Goal: Transaction & Acquisition: Purchase product/service

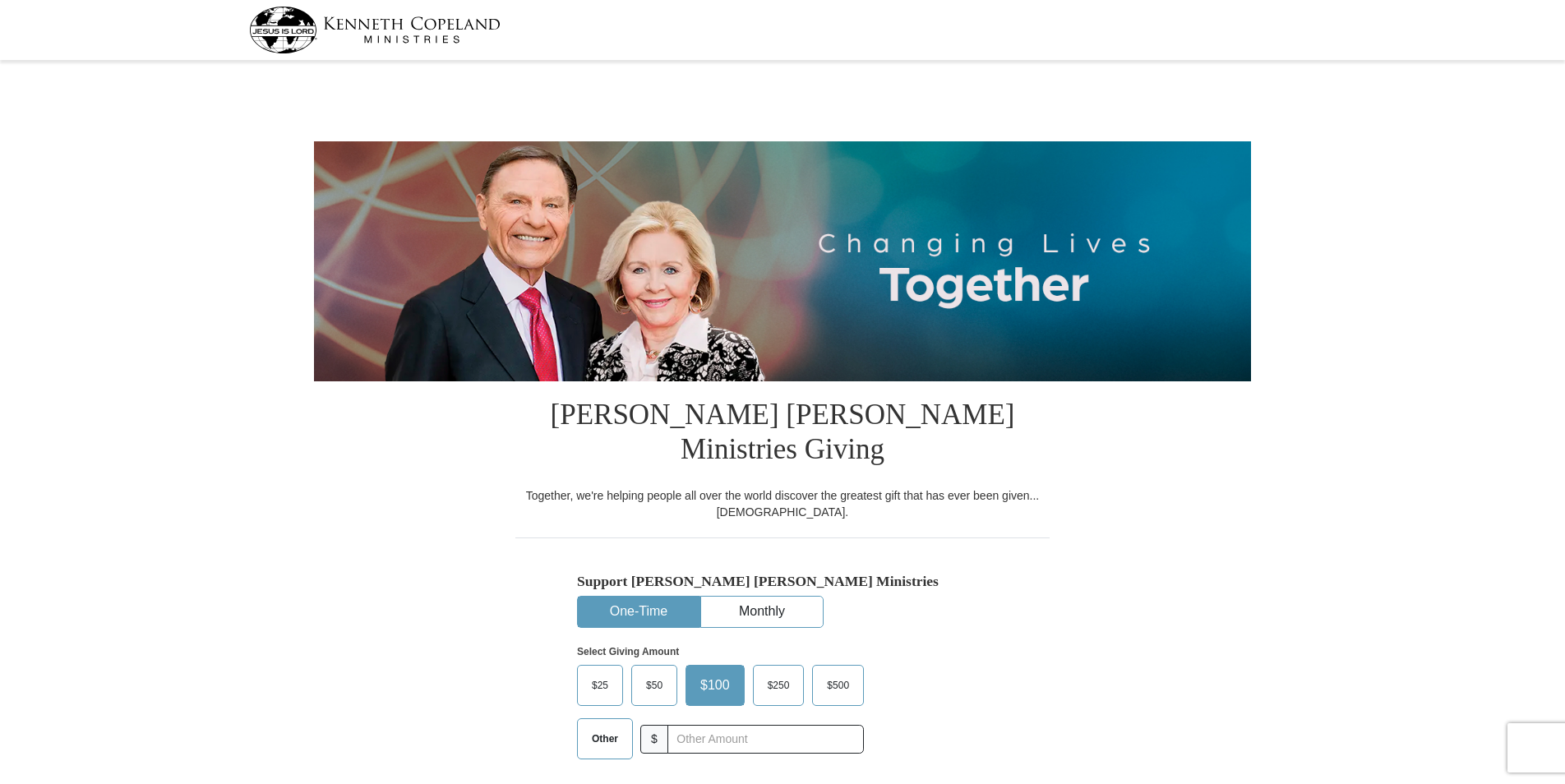
select select "IN"
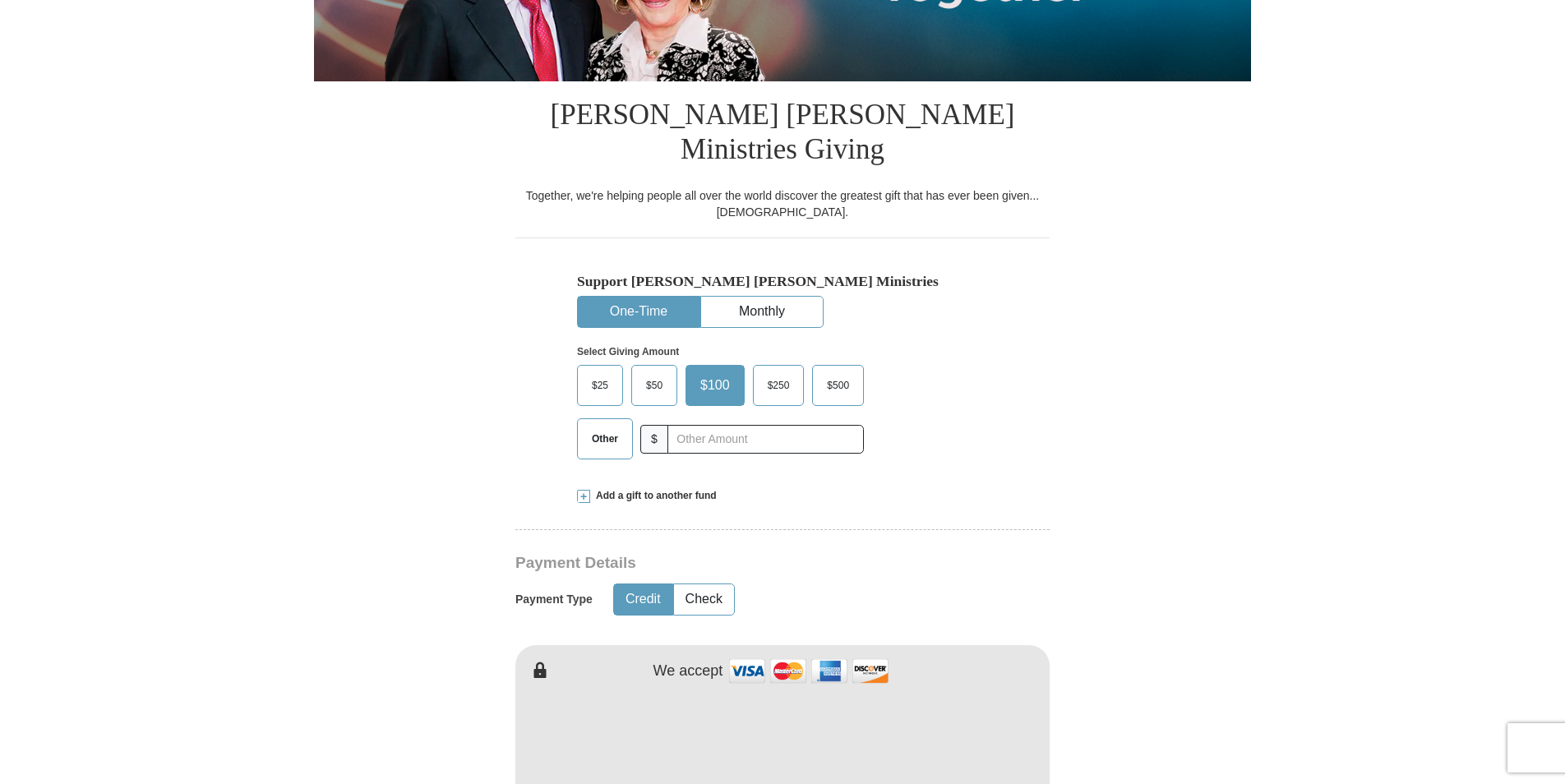
scroll to position [329, 0]
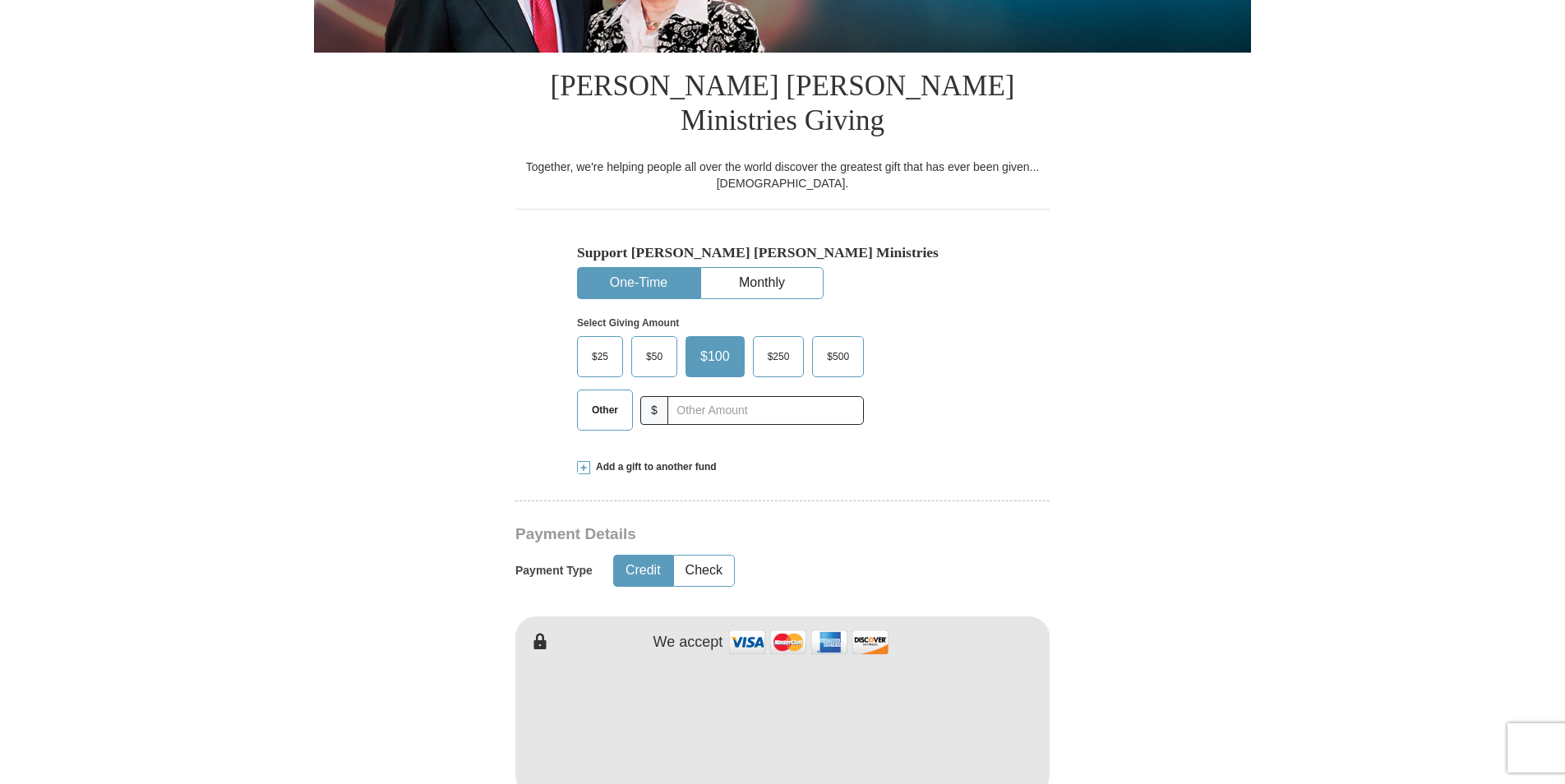
click at [584, 461] on span at bounding box center [583, 467] width 14 height 14
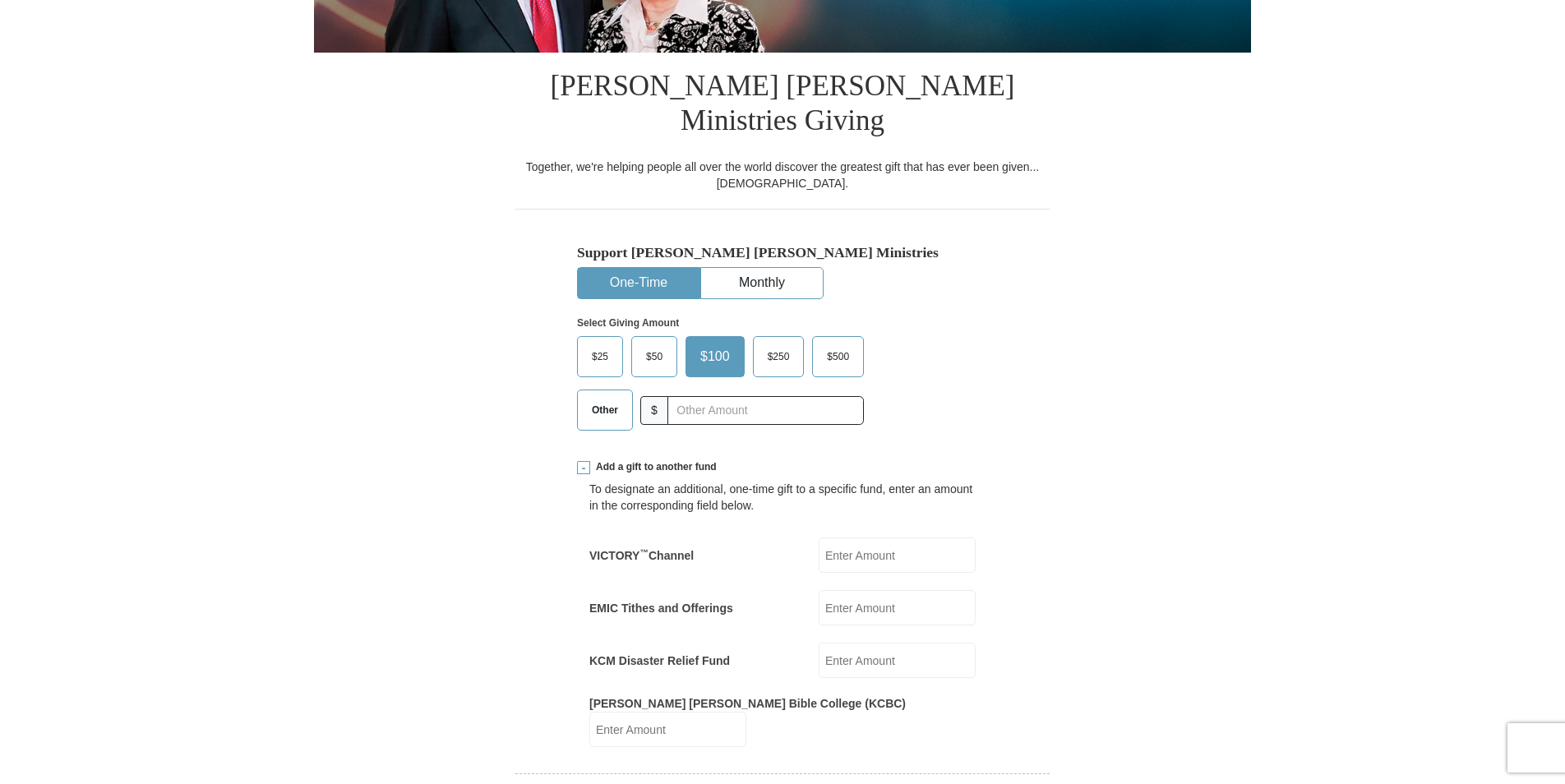
click at [587, 344] on span "$25" at bounding box center [600, 356] width 33 height 24
click at [0, 0] on input "$25" at bounding box center [0, 0] width 0 height 0
click at [888, 643] on input "KCM Disaster Relief Fund" at bounding box center [897, 660] width 157 height 35
type input "25"
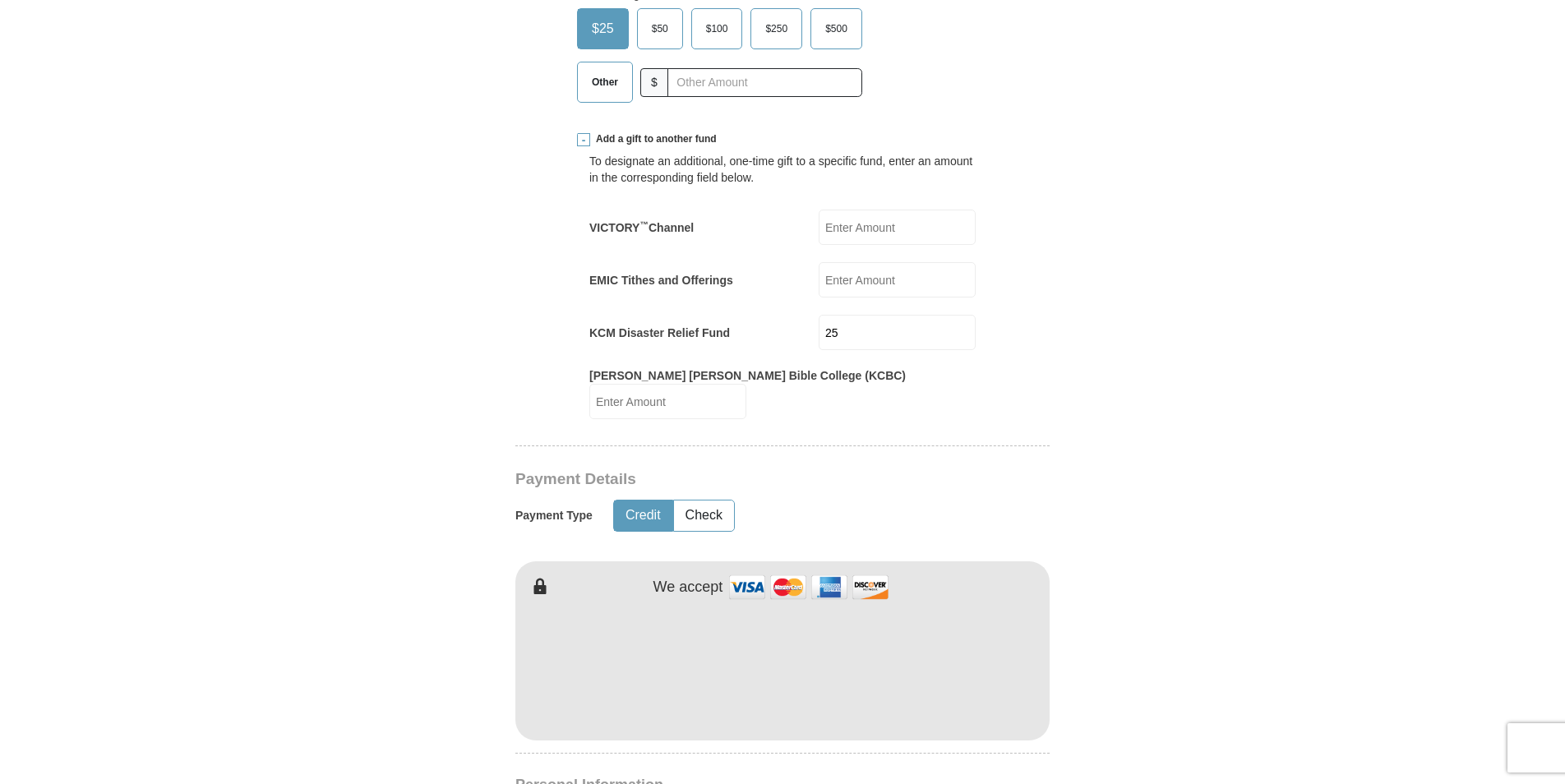
scroll to position [657, 0]
click at [718, 500] on button "Check" at bounding box center [704, 515] width 60 height 31
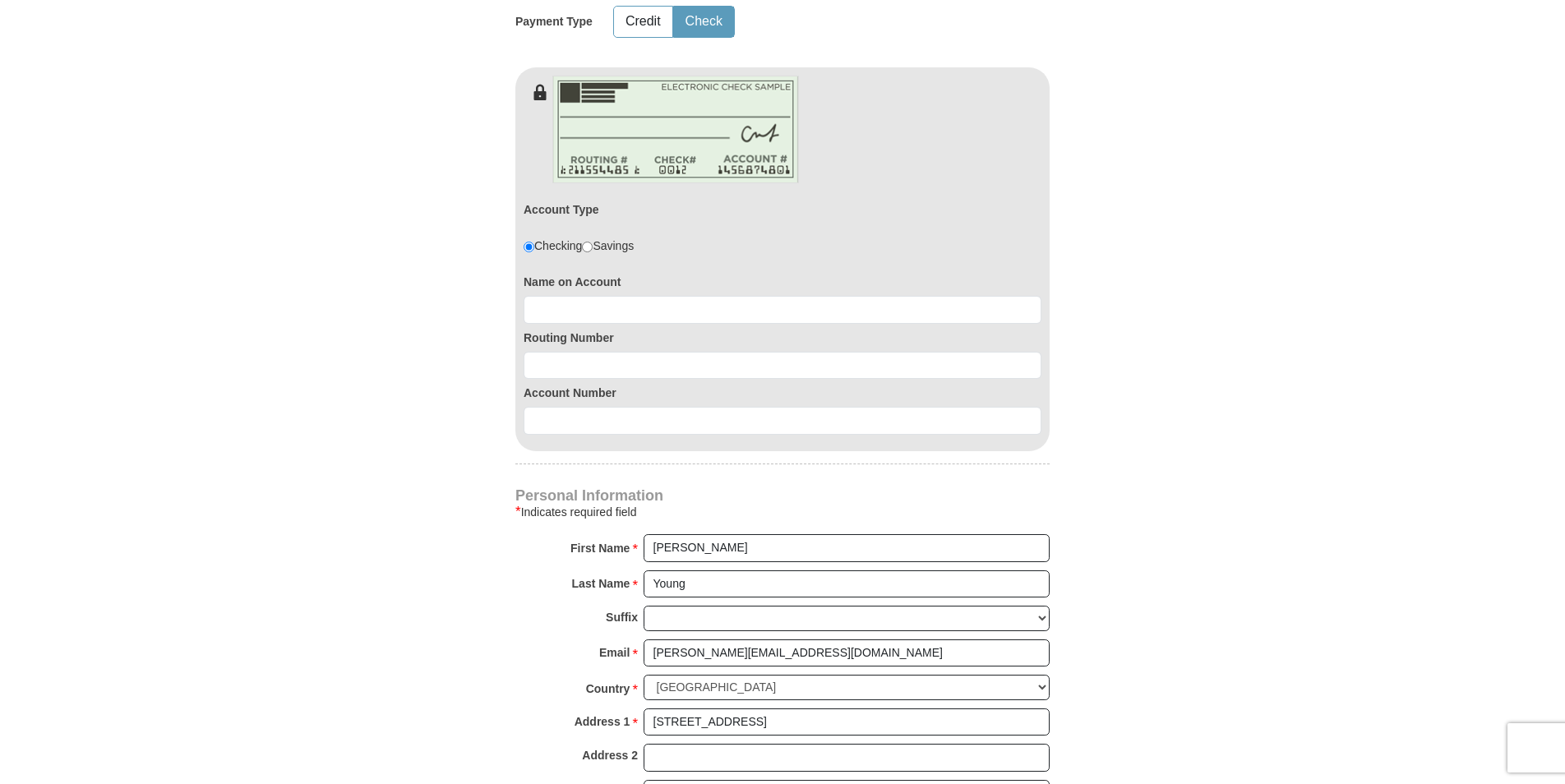
scroll to position [1068, 0]
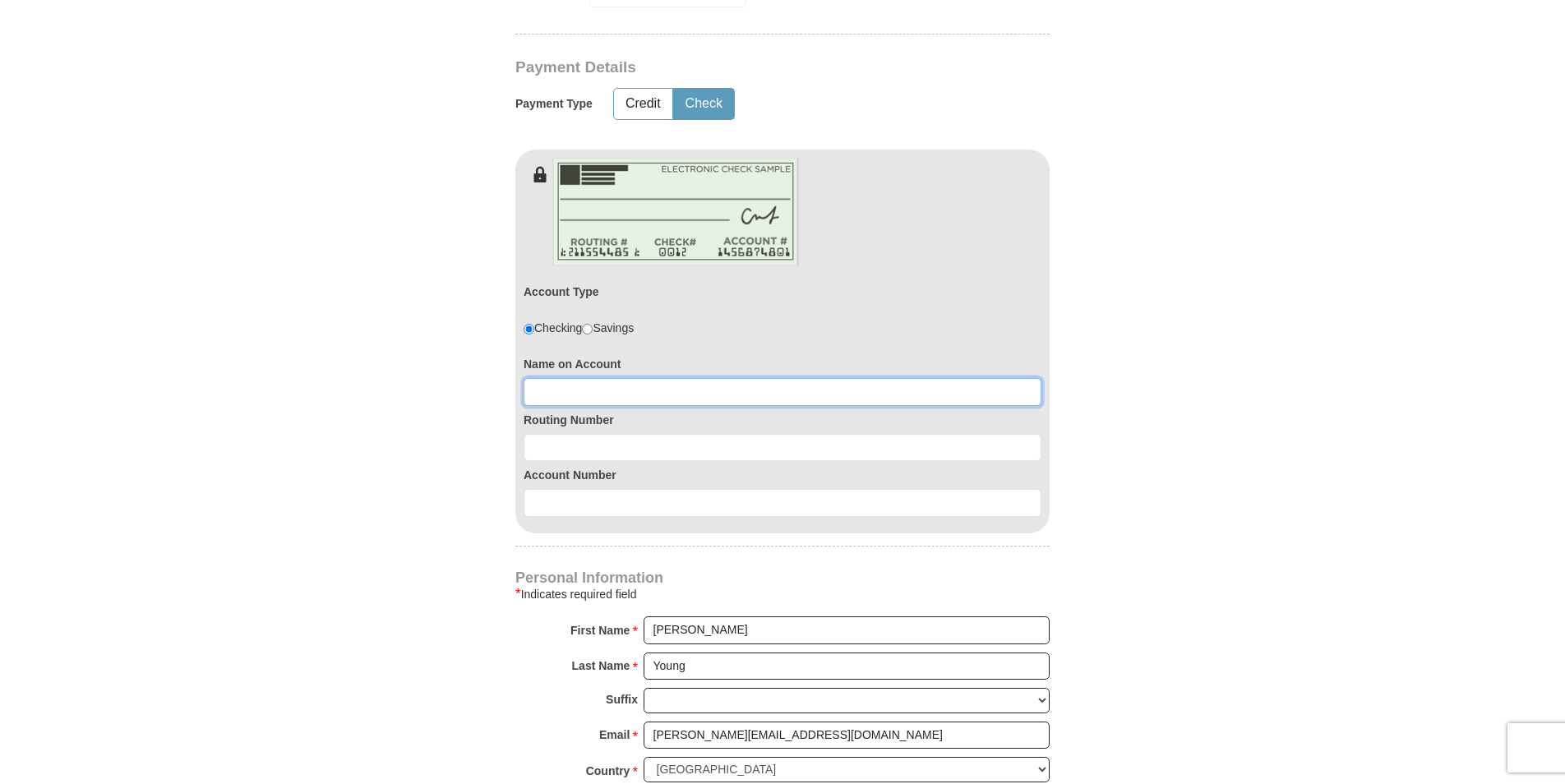
click at [590, 378] on input at bounding box center [782, 392] width 518 height 28
type input "Lisa A. Young"
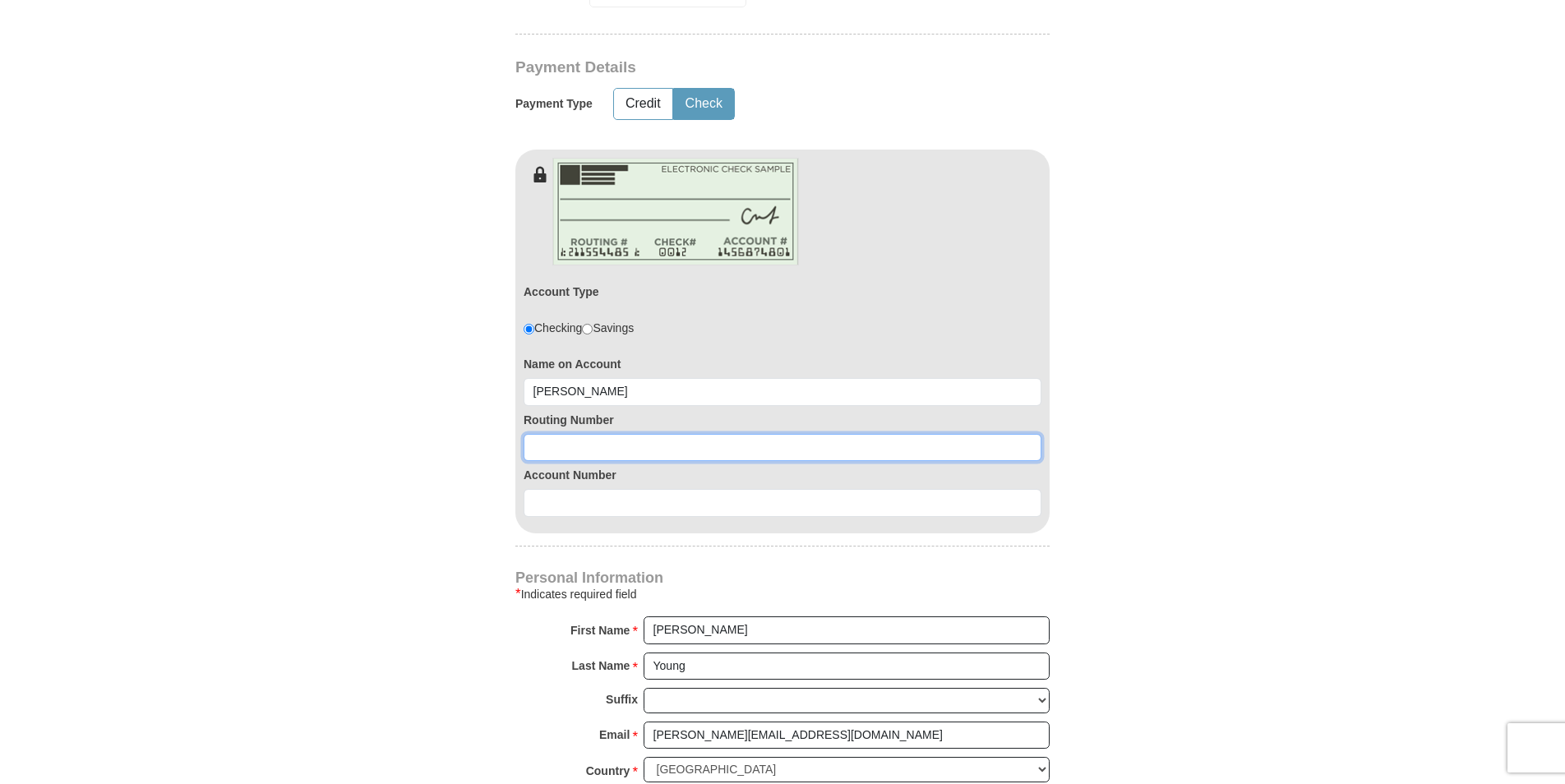
click at [582, 434] on input at bounding box center [782, 447] width 518 height 28
paste input "286371663"
type input "286371663"
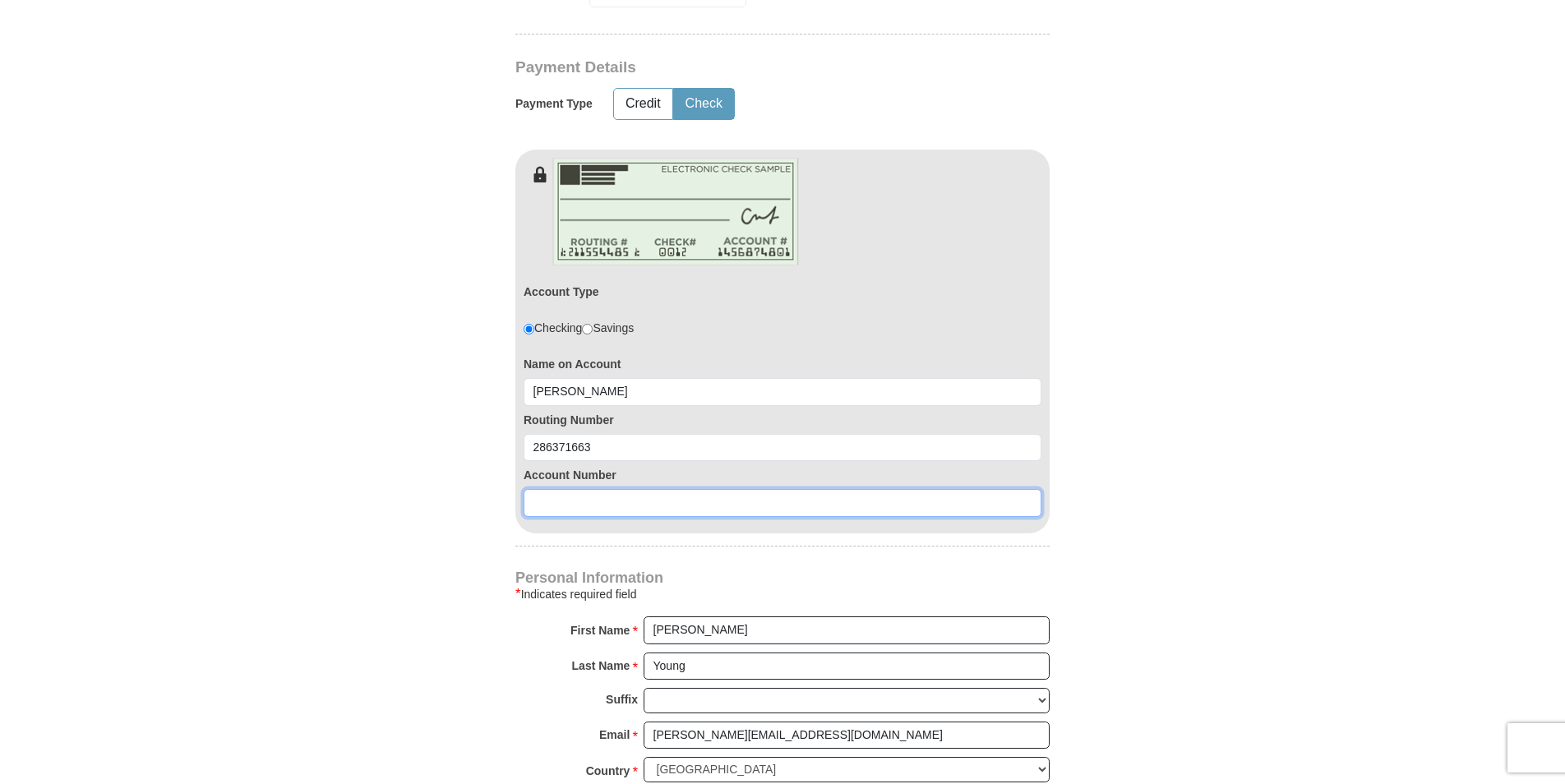
click at [657, 489] on input at bounding box center [782, 502] width 518 height 28
paste input "220036237"
type input "220036237"
click at [1391, 430] on body "Kenneth Copeland Ministries Giving Together, we're helping people all over the …" at bounding box center [782, 664] width 1565 height 3466
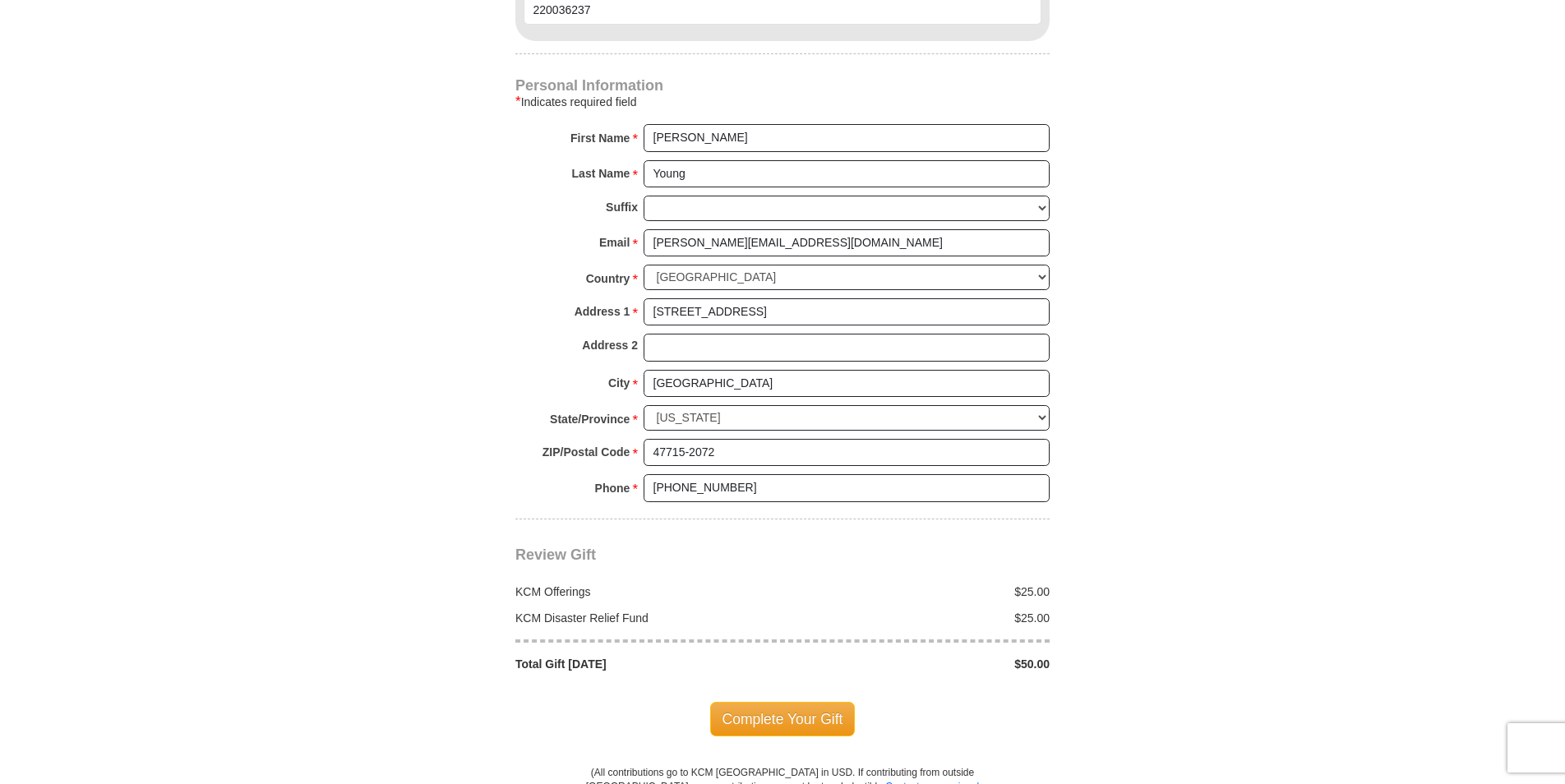
scroll to position [1562, 0]
click at [791, 701] on span "Complete Your Gift" at bounding box center [782, 718] width 146 height 34
